Goal: Navigation & Orientation: Find specific page/section

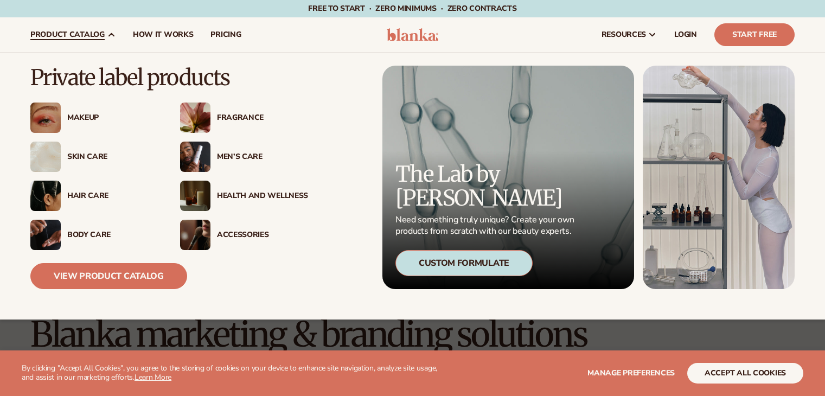
click at [105, 37] on link "product catalog" at bounding box center [73, 34] width 102 height 35
click at [83, 152] on div "Skin Care" at bounding box center [112, 156] width 91 height 9
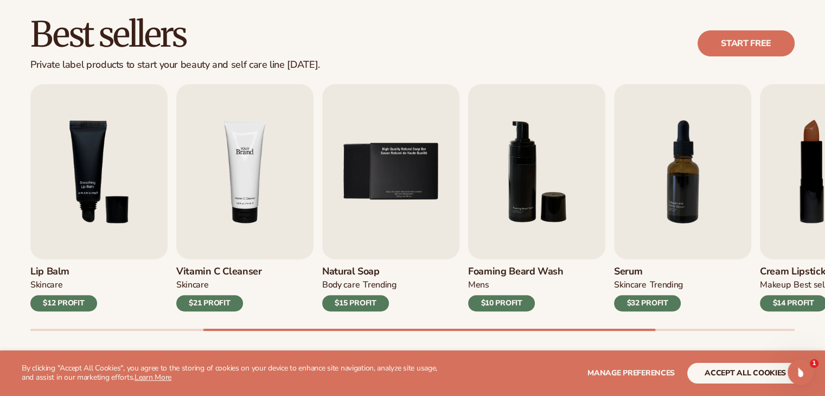
click at [257, 156] on img "4 / 9" at bounding box center [244, 171] width 137 height 175
click at [745, 363] on button "accept all cookies" at bounding box center [745, 373] width 116 height 21
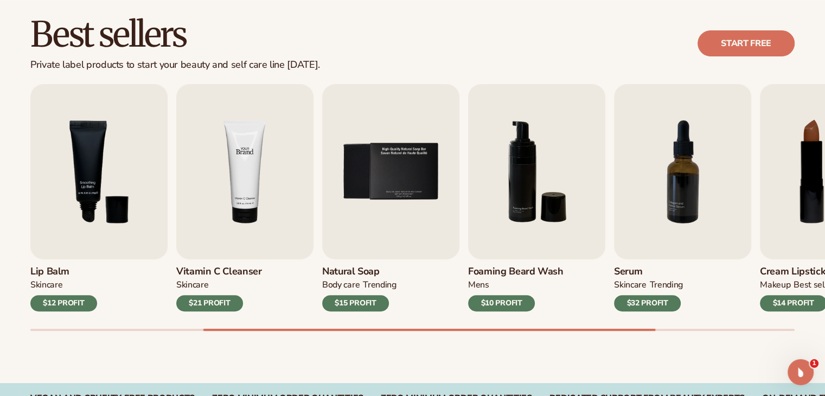
click at [260, 151] on img "4 / 9" at bounding box center [244, 171] width 137 height 175
click at [210, 305] on div "$21 PROFIT" at bounding box center [209, 303] width 67 height 16
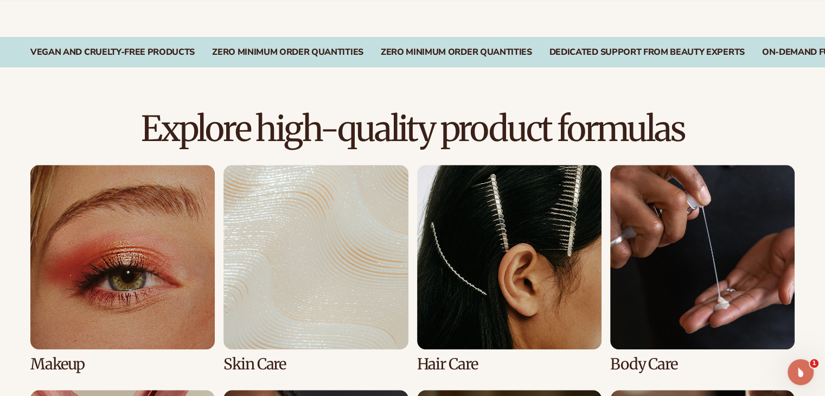
scroll to position [997, 0]
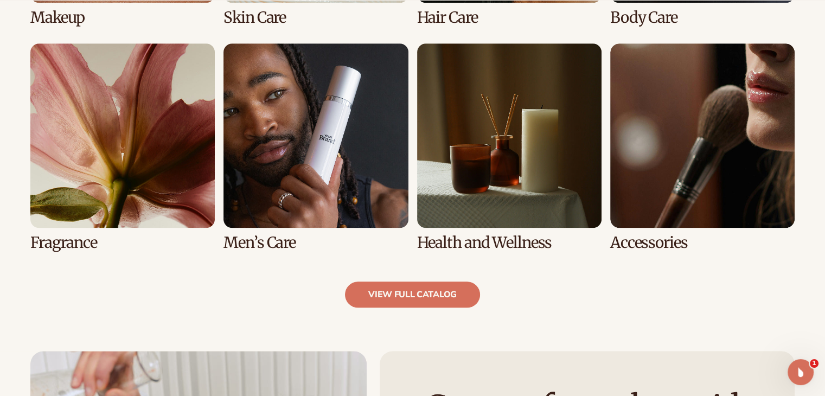
click at [276, 146] on link "6 / 8" at bounding box center [315, 147] width 184 height 208
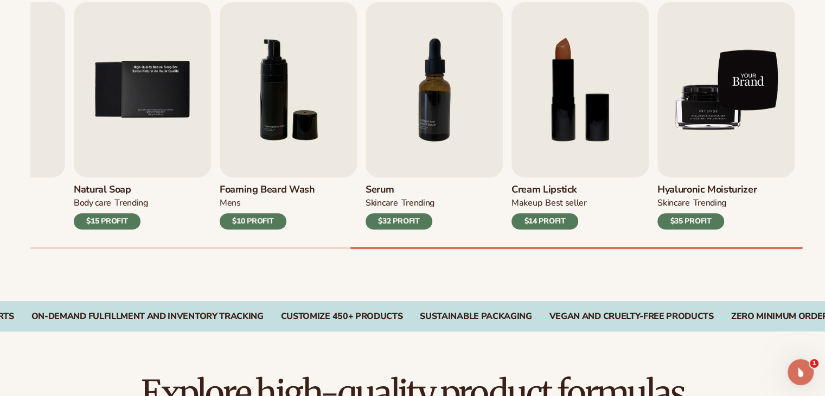
click at [700, 126] on img "9 / 9" at bounding box center [725, 89] width 137 height 175
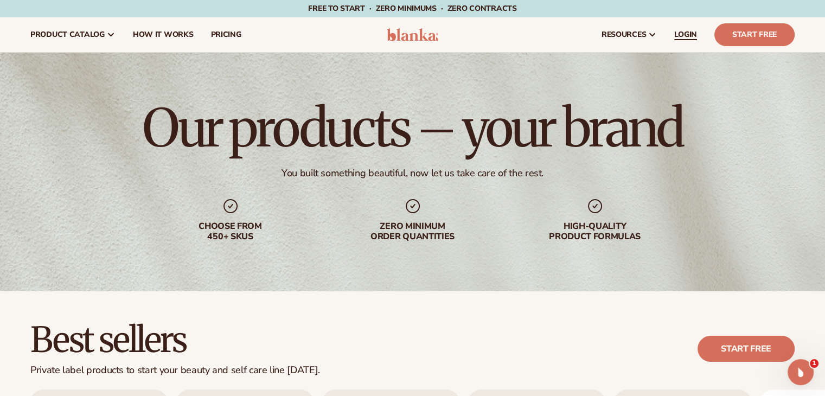
click at [694, 32] on span "LOGIN" at bounding box center [685, 34] width 23 height 9
